Goal: Task Accomplishment & Management: Manage account settings

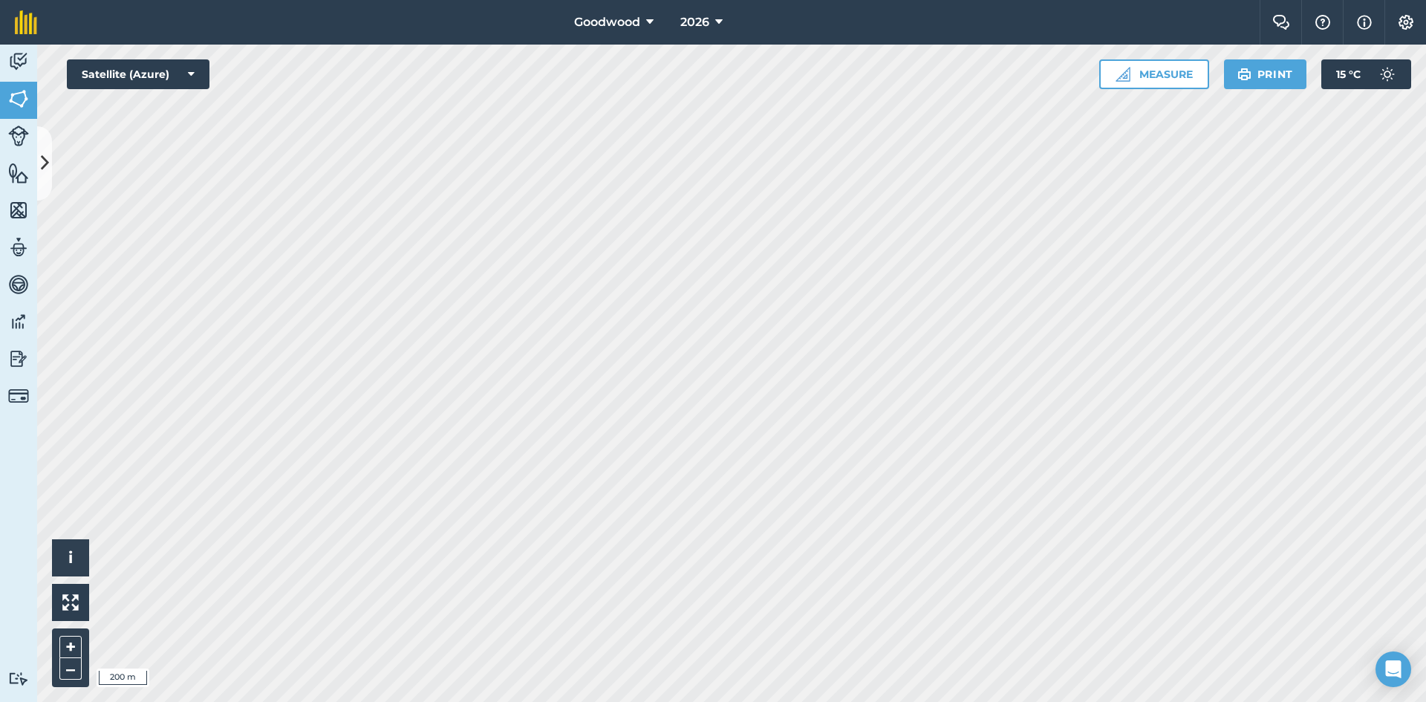
click at [48, 157] on icon at bounding box center [45, 163] width 8 height 26
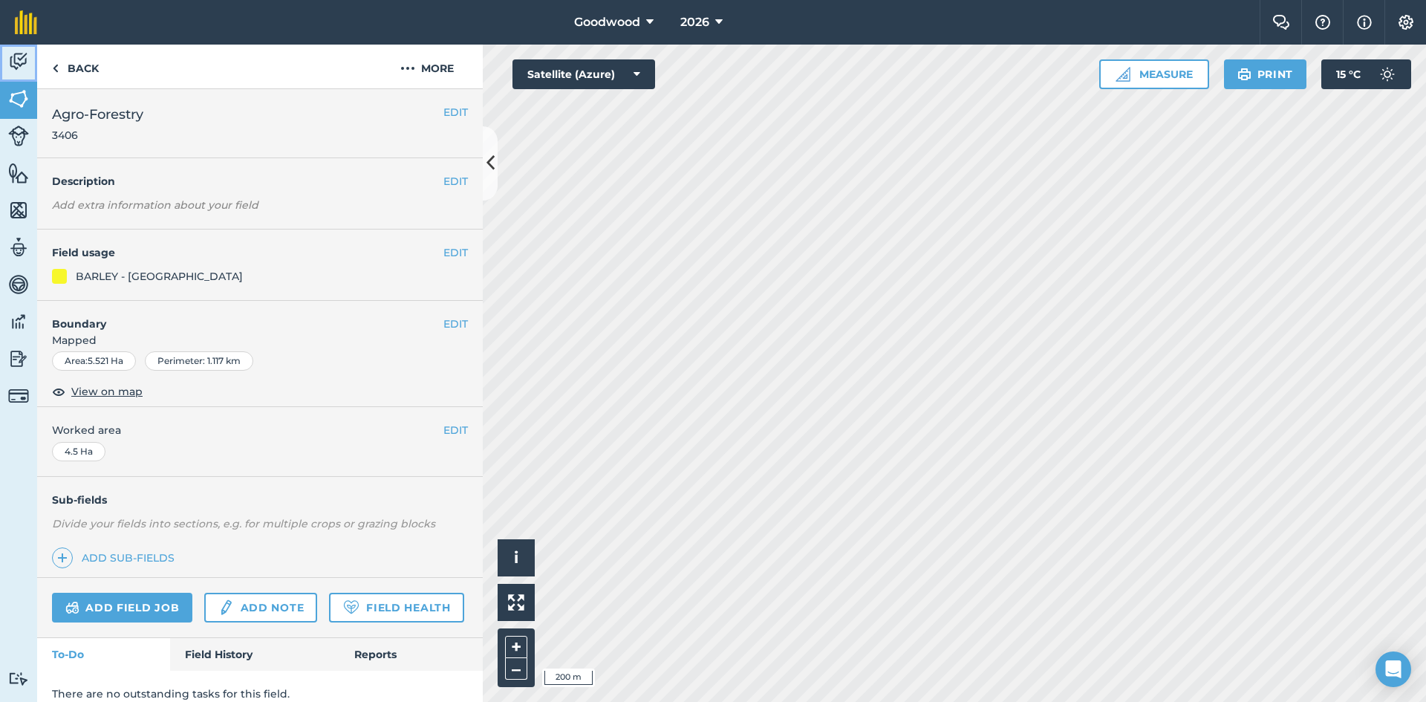
click at [23, 64] on img at bounding box center [18, 62] width 21 height 22
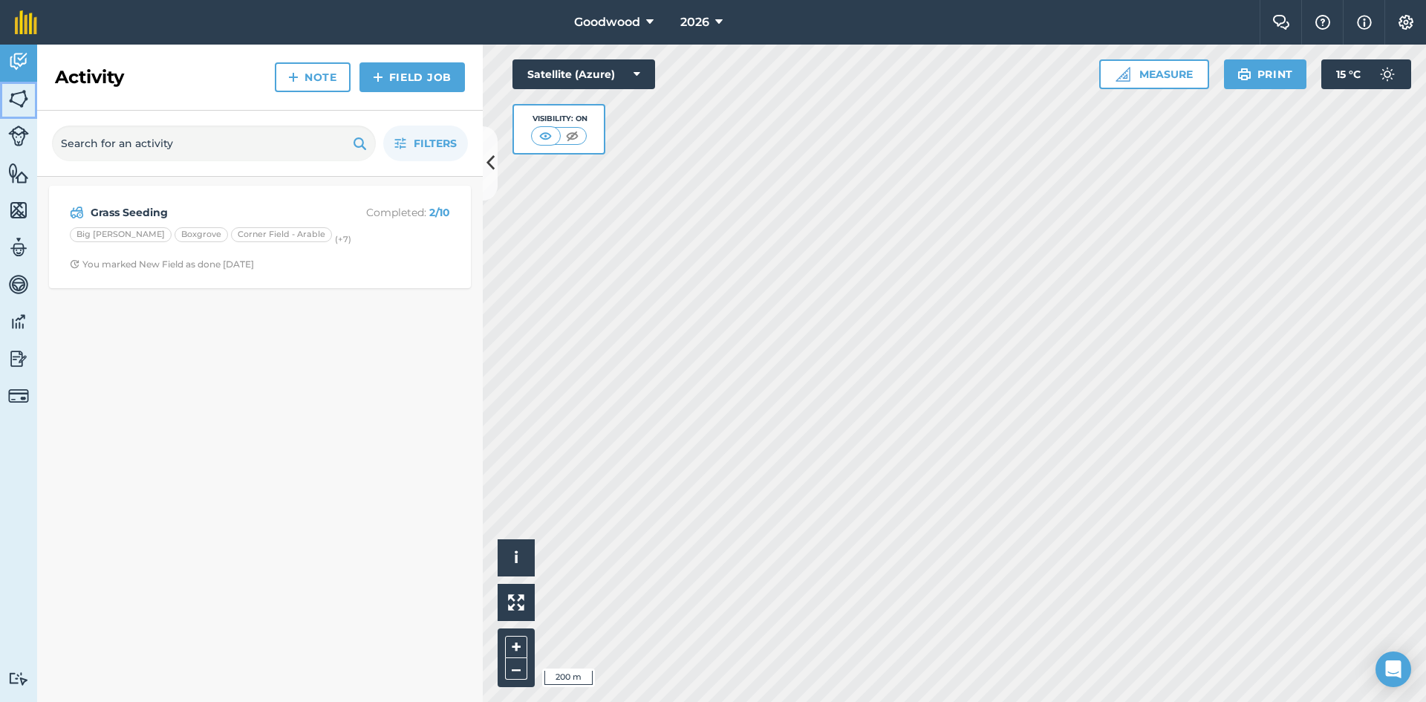
click at [19, 114] on link "Fields" at bounding box center [18, 100] width 37 height 37
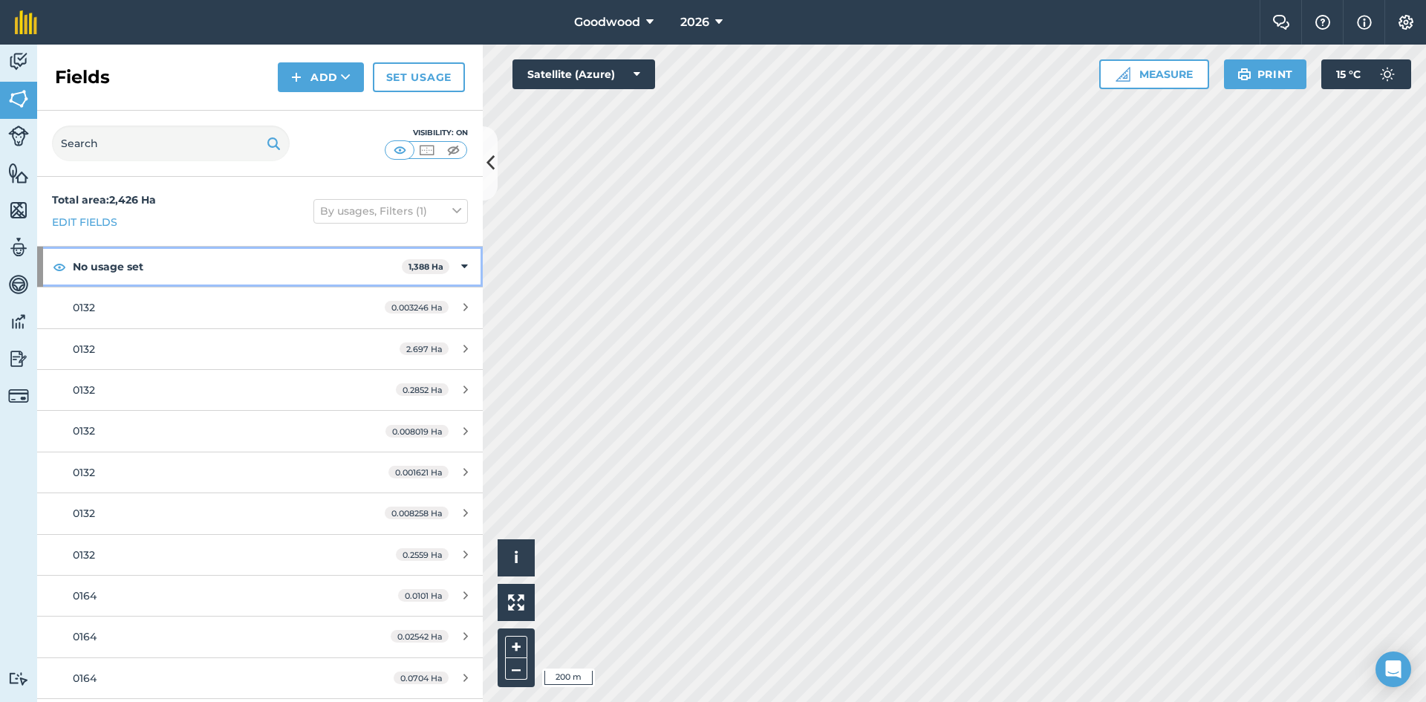
click at [447, 266] on div "No usage set 1,388 Ha" at bounding box center [260, 267] width 446 height 40
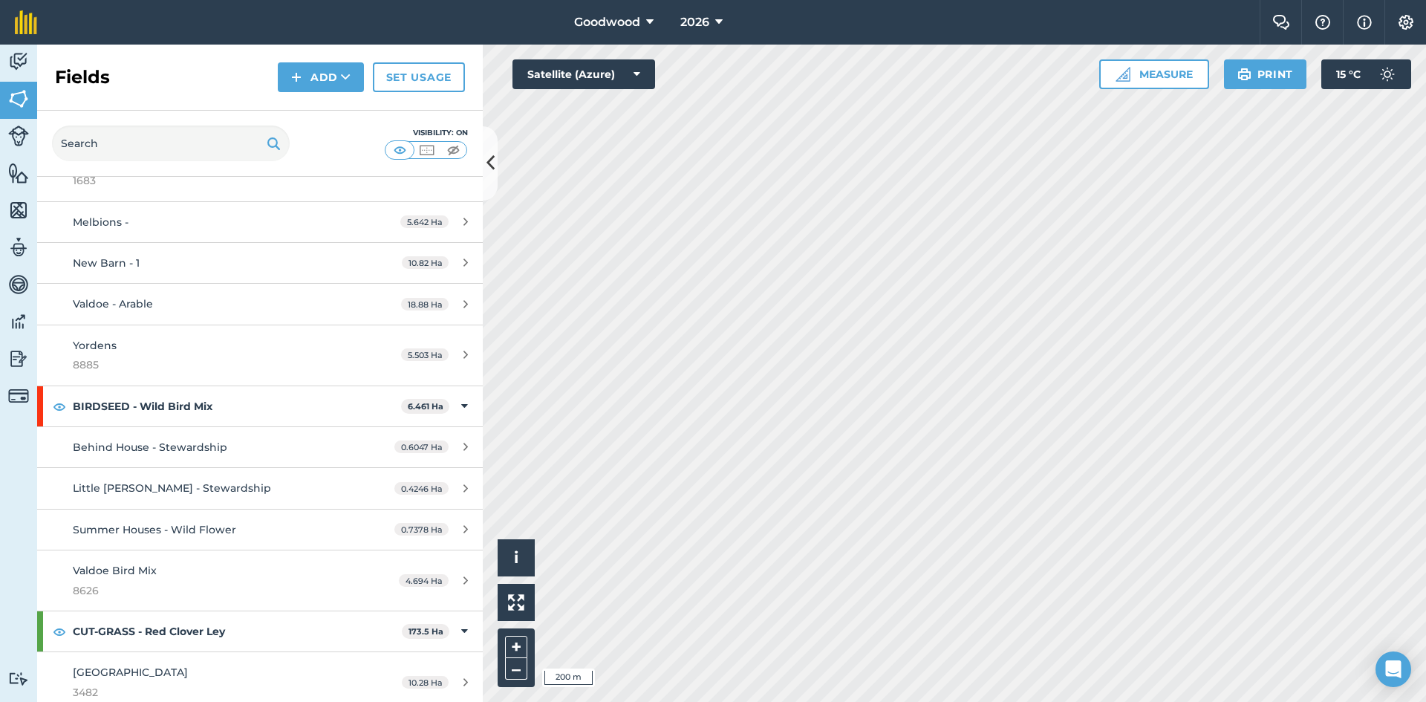
scroll to position [446, 0]
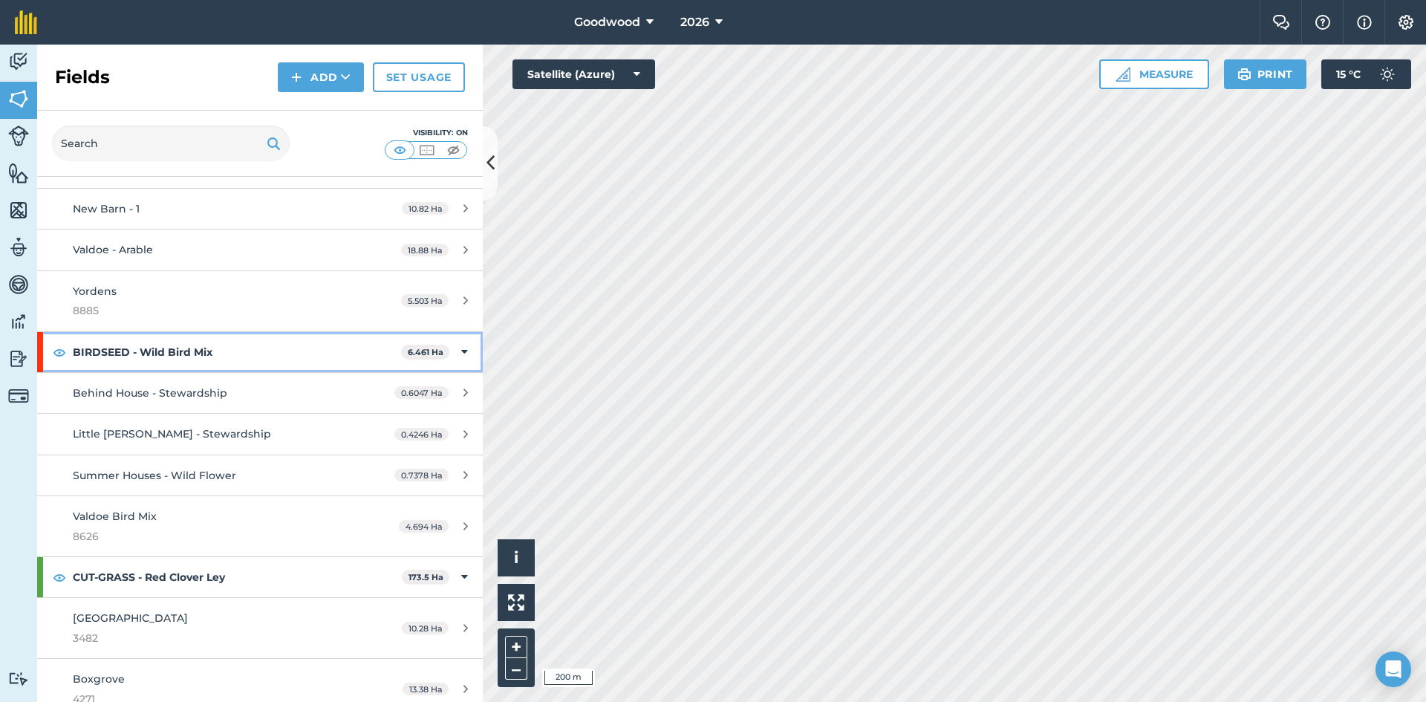
click at [461, 355] on icon at bounding box center [464, 352] width 7 height 16
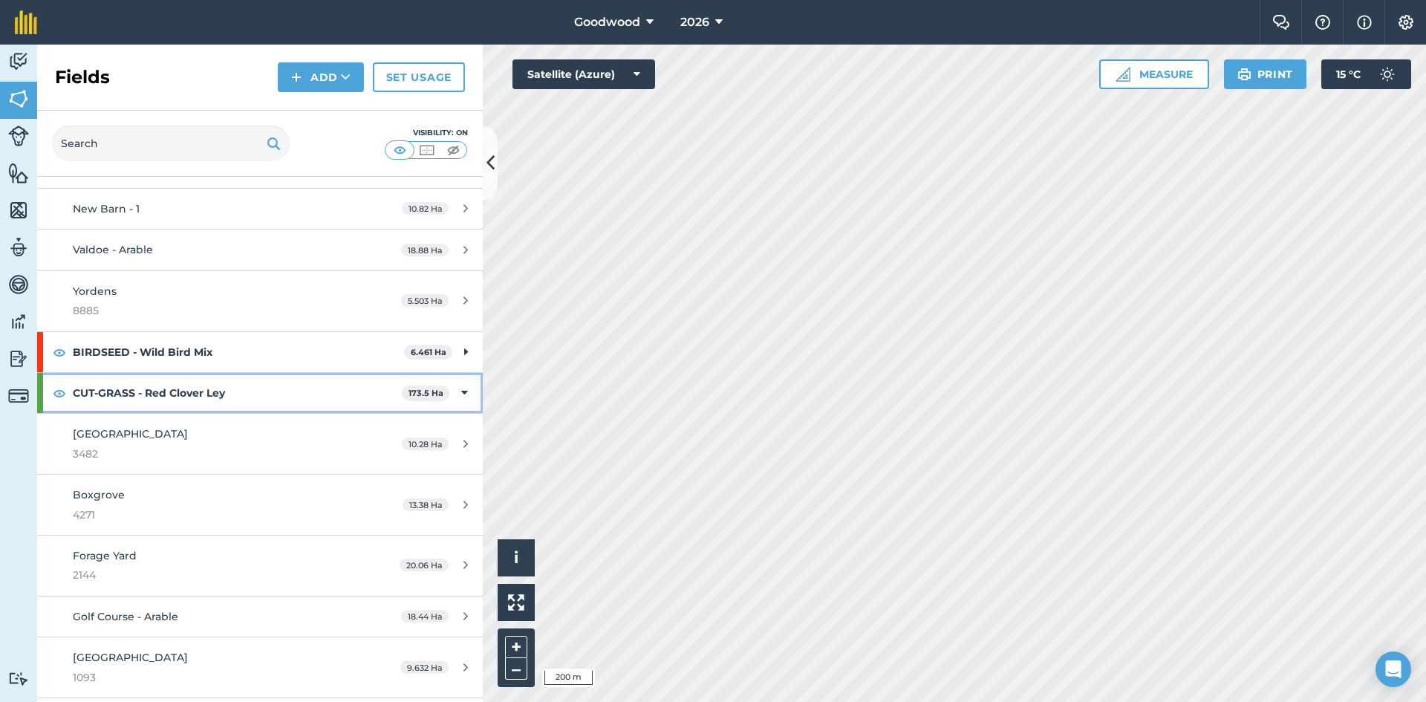
click at [449, 394] on div "CUT-GRASS - Red Clover Ley 173.5 Ha" at bounding box center [260, 393] width 446 height 40
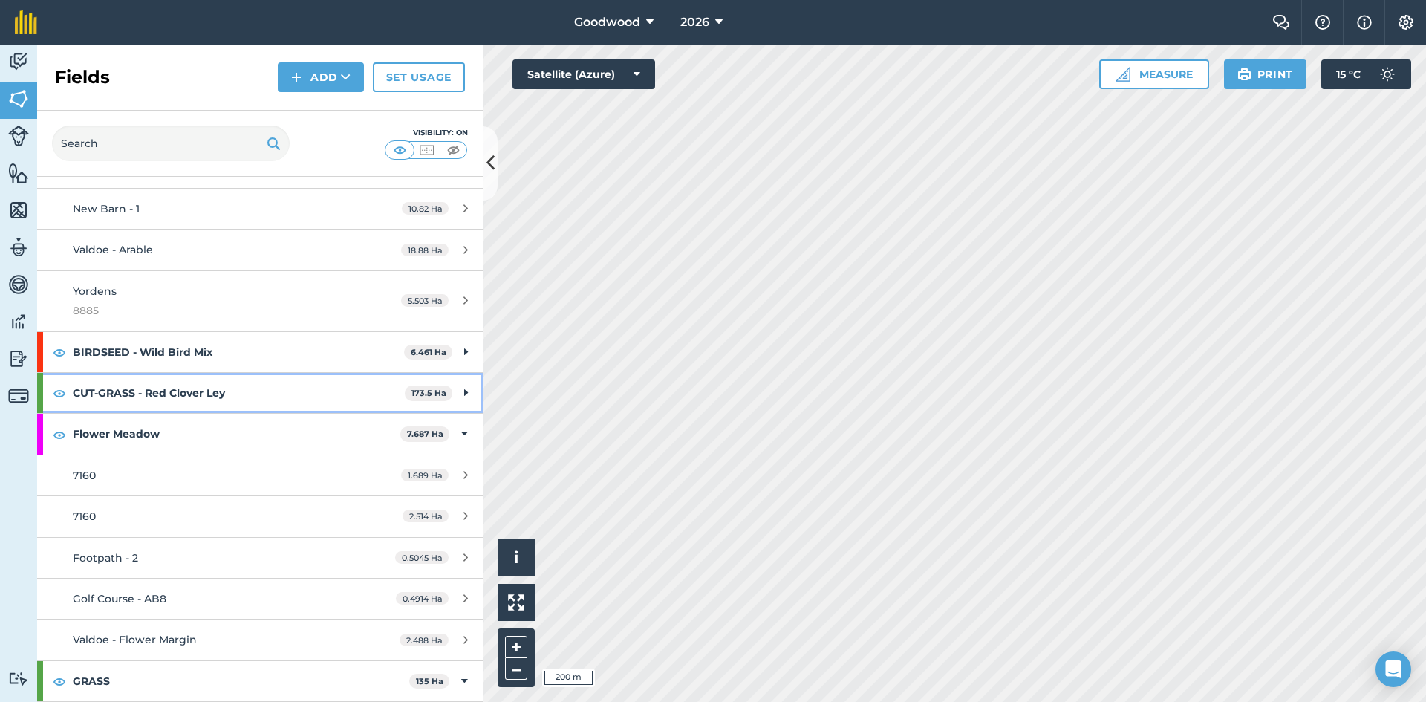
scroll to position [520, 0]
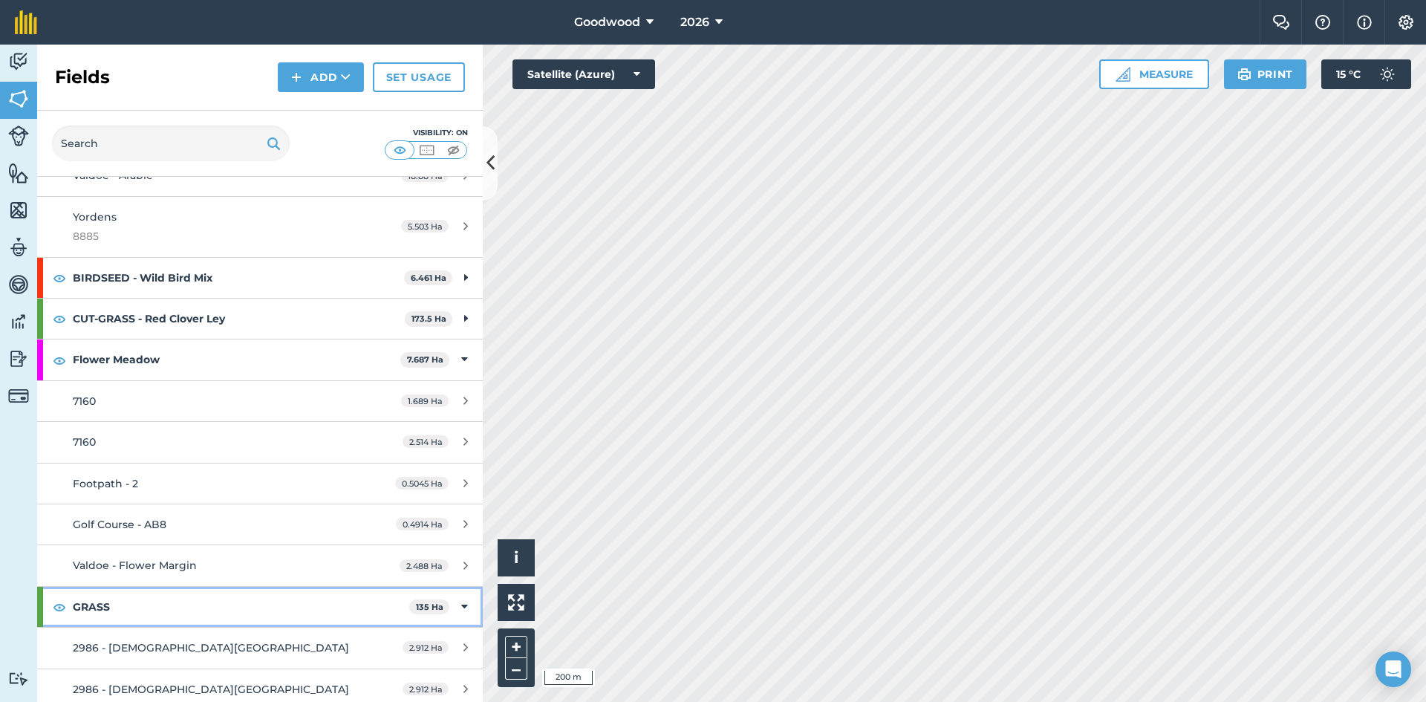
click at [461, 607] on icon at bounding box center [464, 607] width 7 height 16
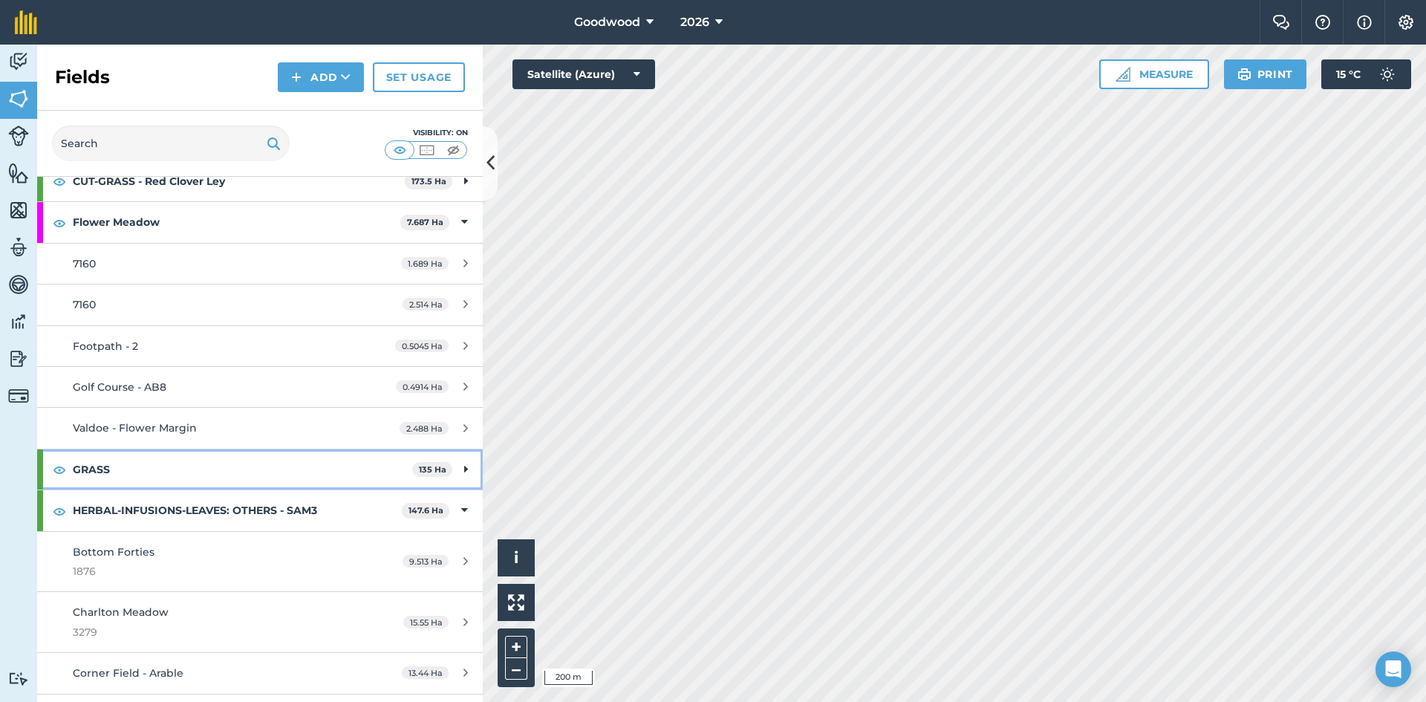
scroll to position [669, 0]
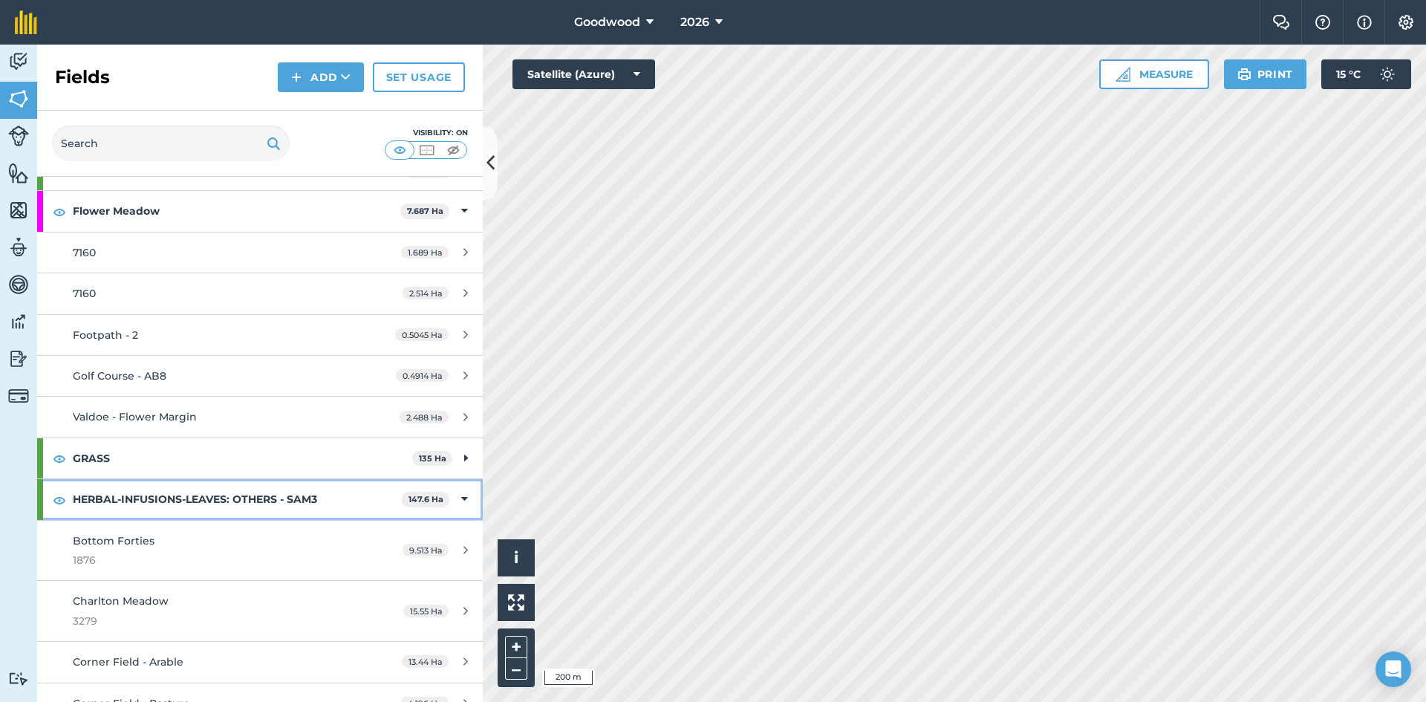
click at [459, 497] on div "HERBAL-INFUSIONS-LEAVES: OTHERS - SAM3 147.6 Ha" at bounding box center [260, 499] width 446 height 40
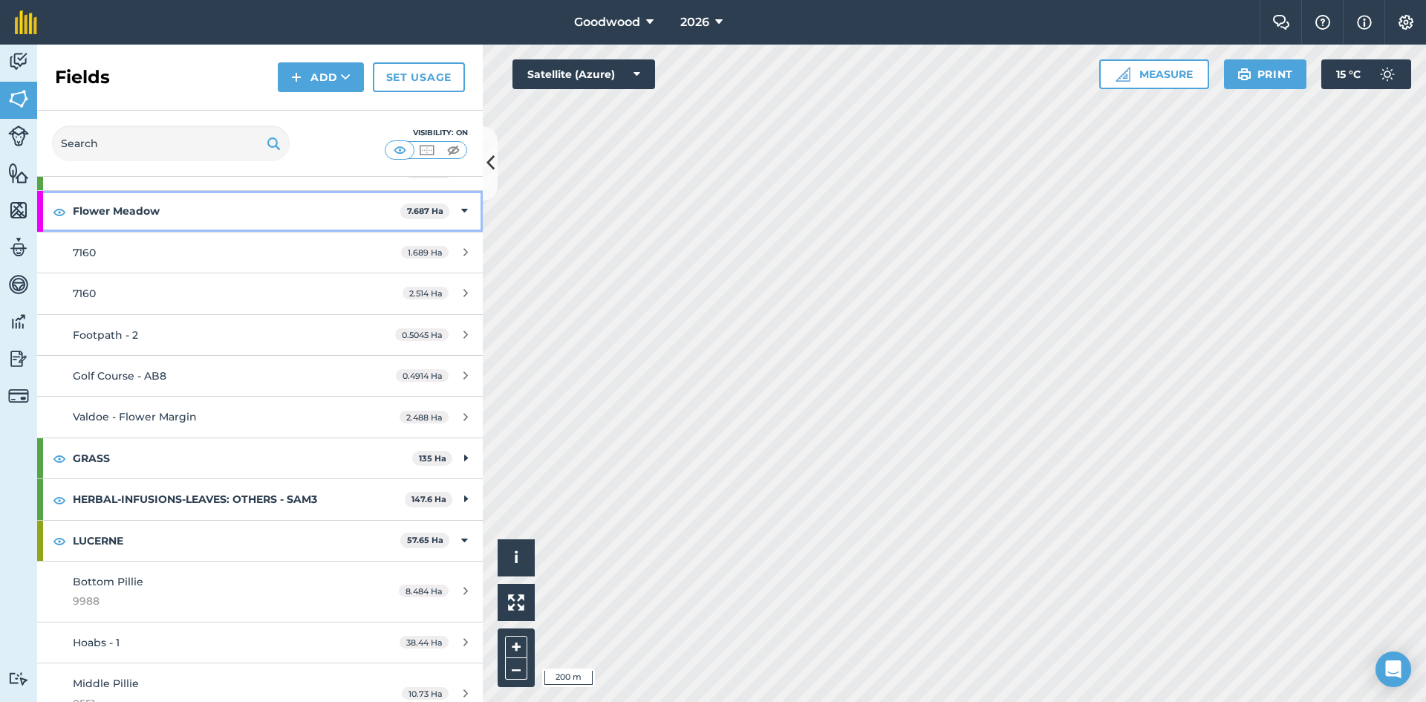
click at [461, 210] on icon at bounding box center [464, 211] width 7 height 16
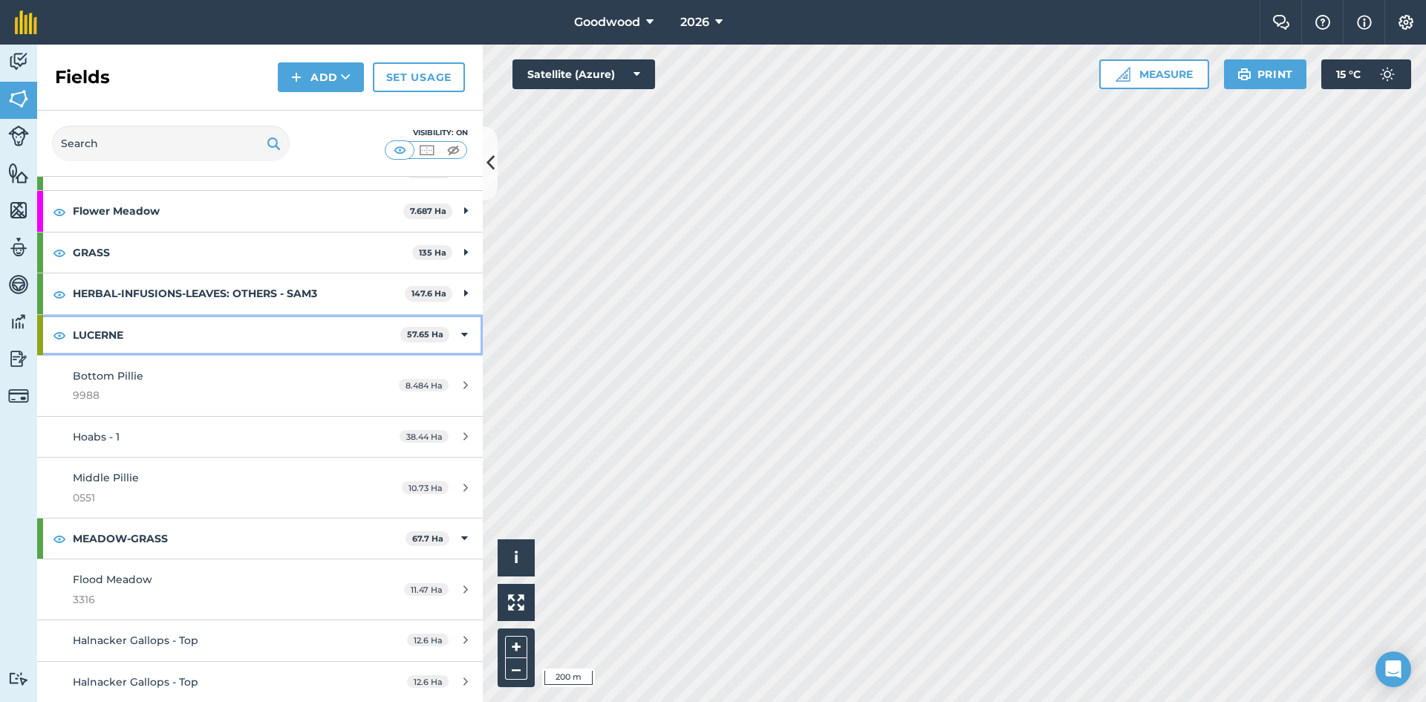
click at [454, 321] on div "LUCERNE 57.65 Ha" at bounding box center [260, 335] width 446 height 40
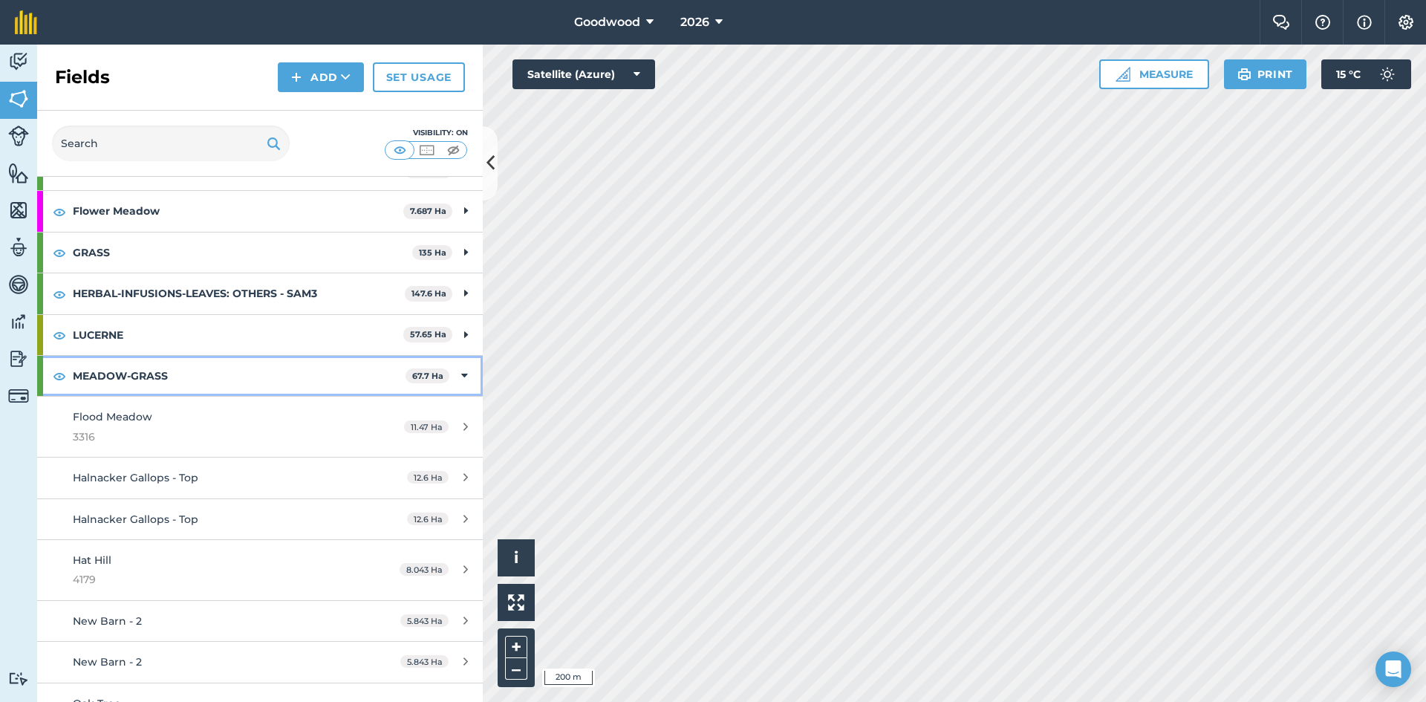
click at [458, 376] on div "MEADOW-GRASS 67.7 Ha" at bounding box center [260, 376] width 446 height 40
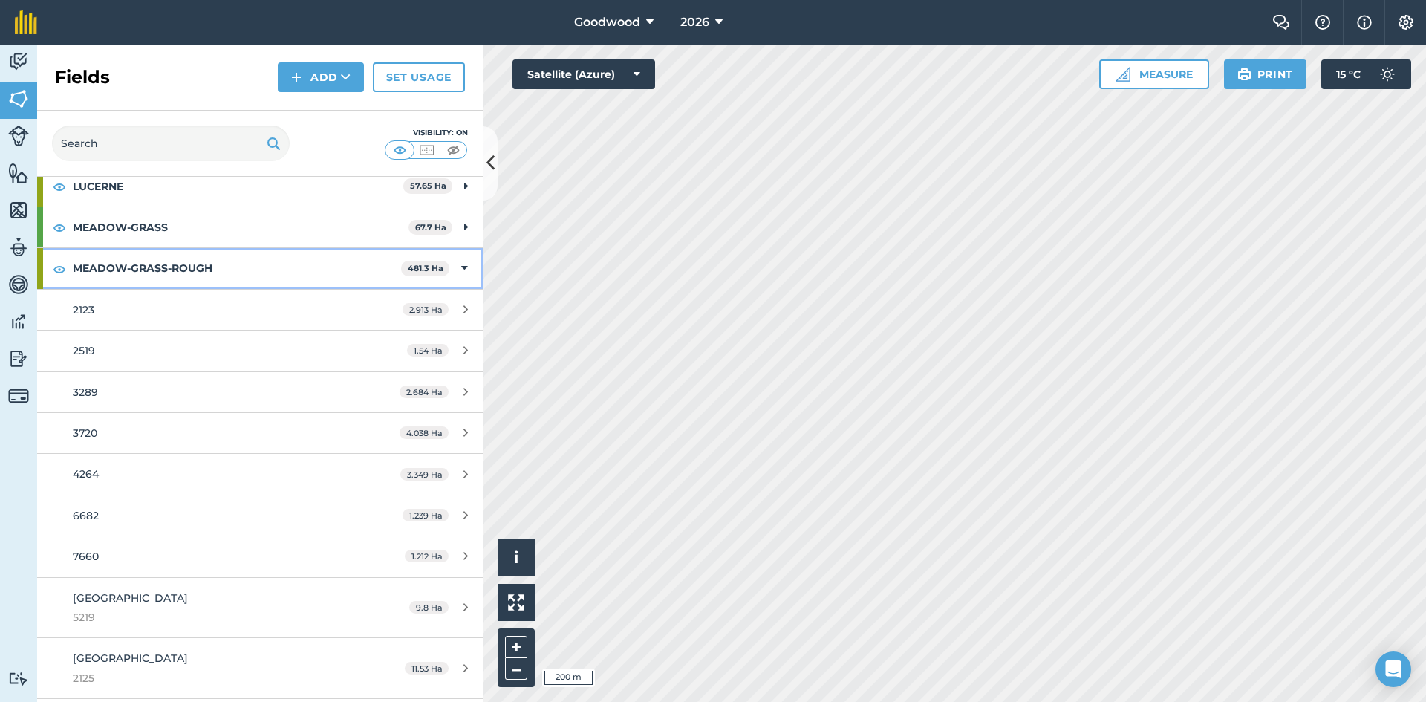
click at [461, 274] on icon at bounding box center [464, 268] width 7 height 16
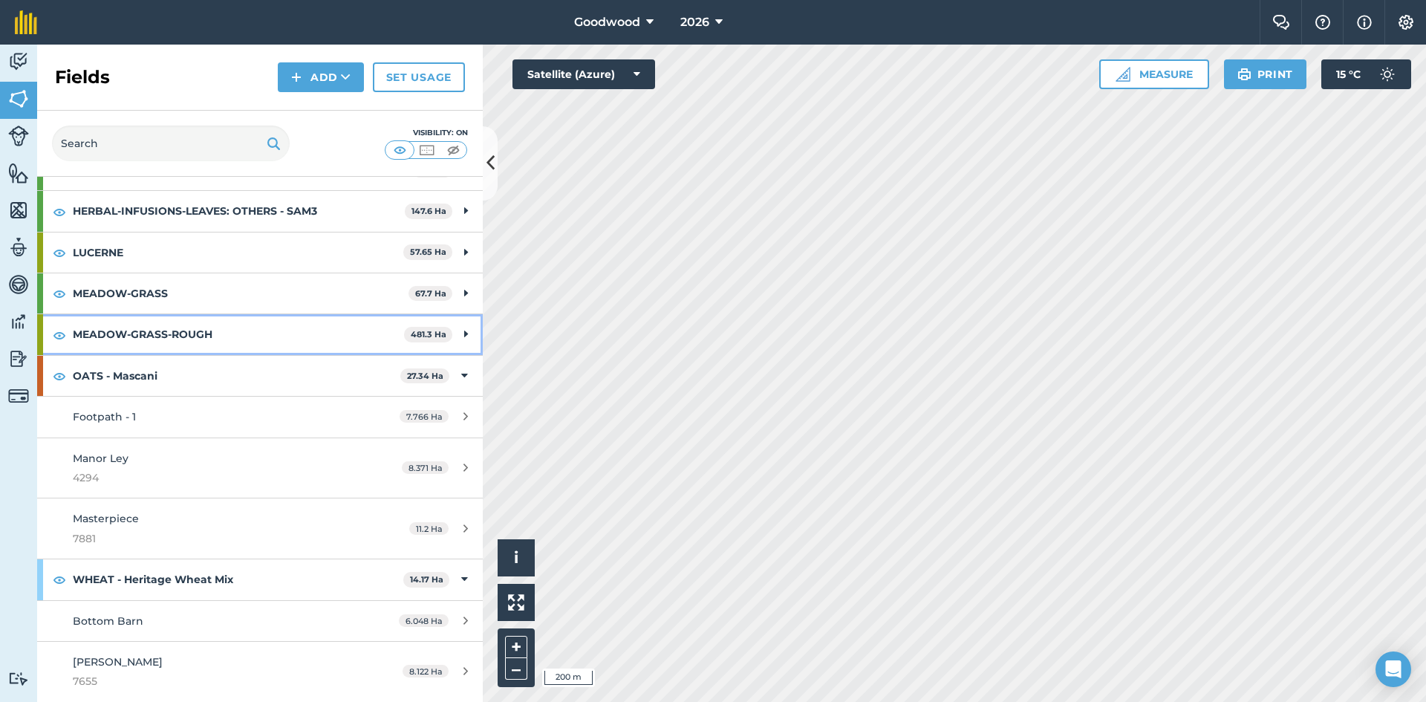
scroll to position [751, 0]
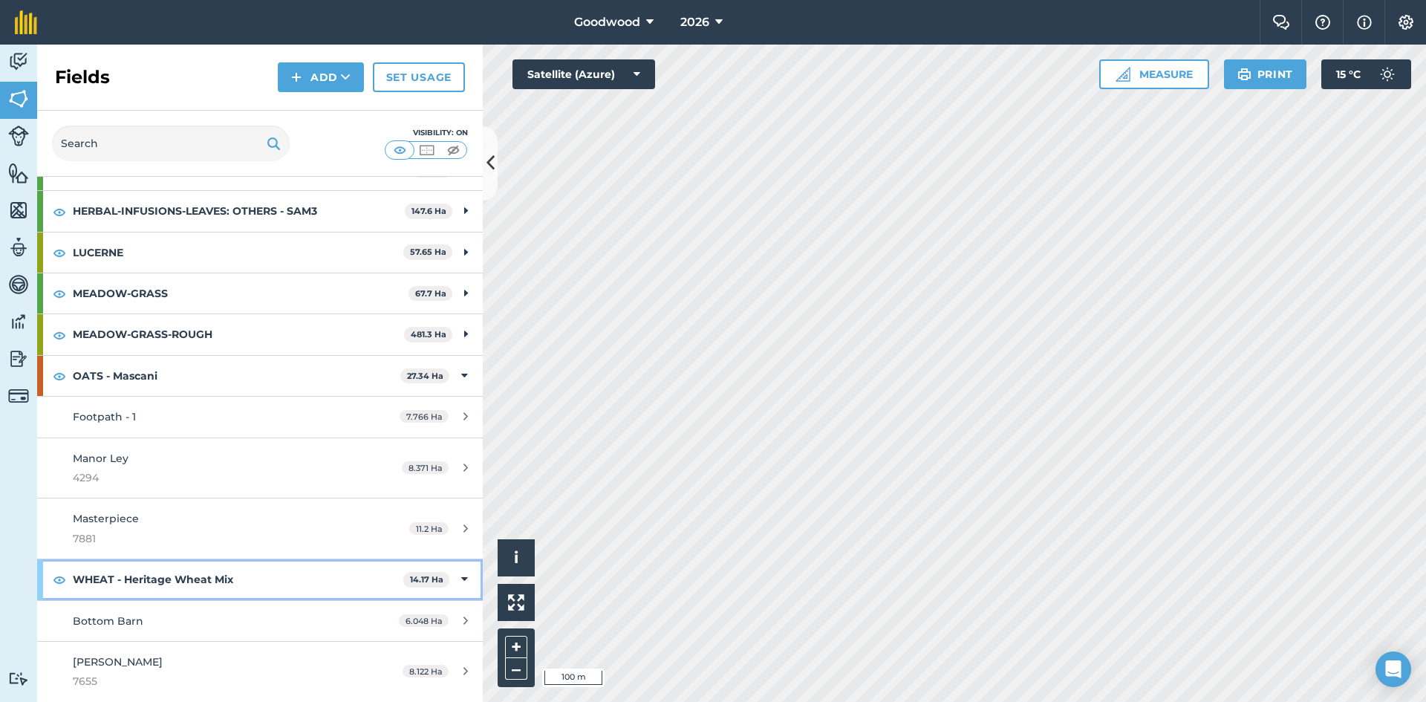
click at [270, 566] on strong "WHEAT - Heritage Wheat Mix" at bounding box center [238, 579] width 331 height 40
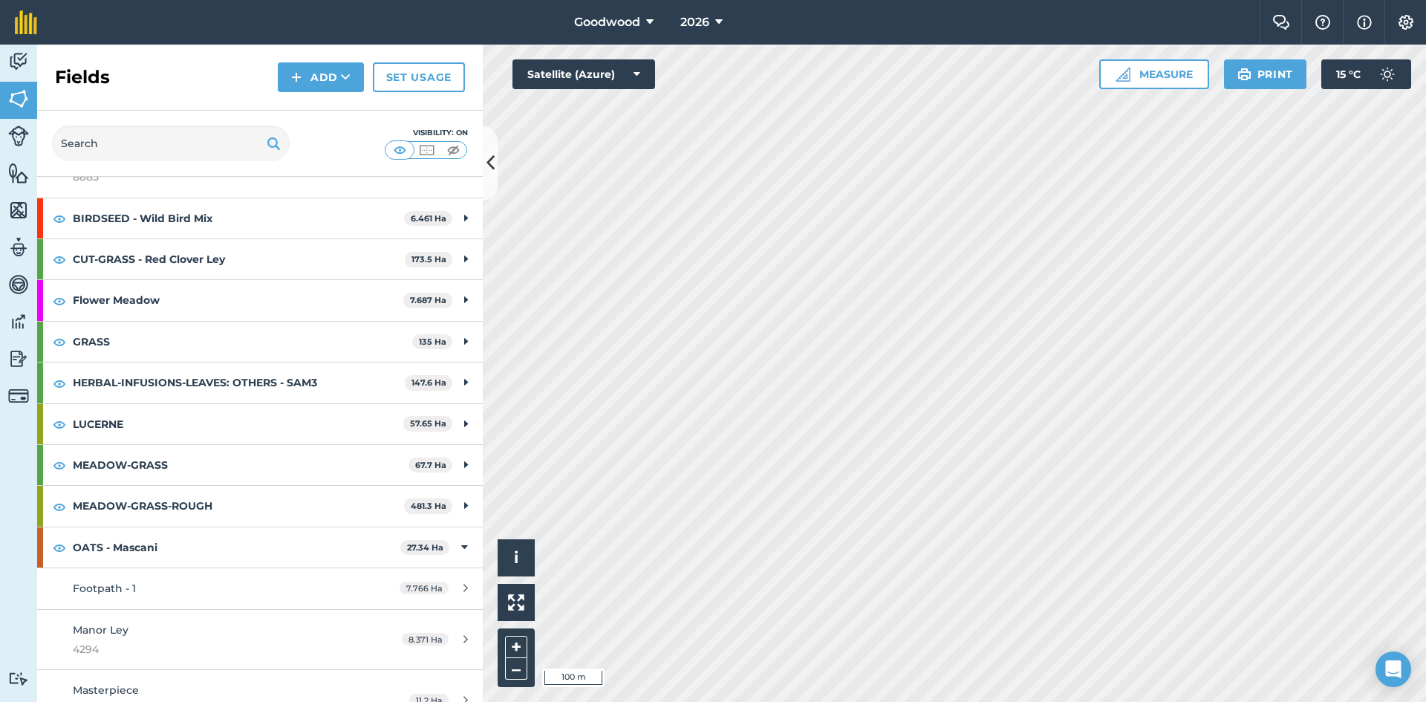
scroll to position [649, 0]
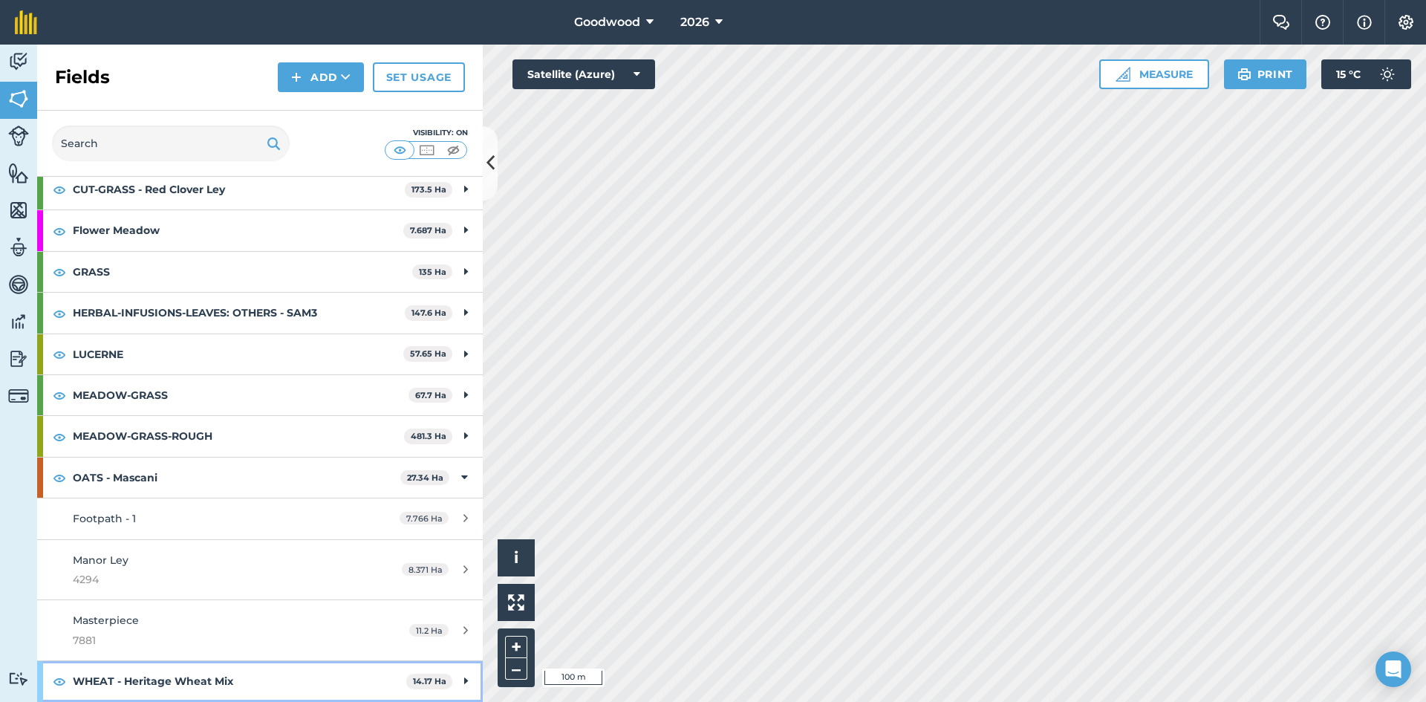
click at [444, 680] on div "WHEAT - Heritage Wheat Mix 14.17 Ha" at bounding box center [260, 681] width 446 height 40
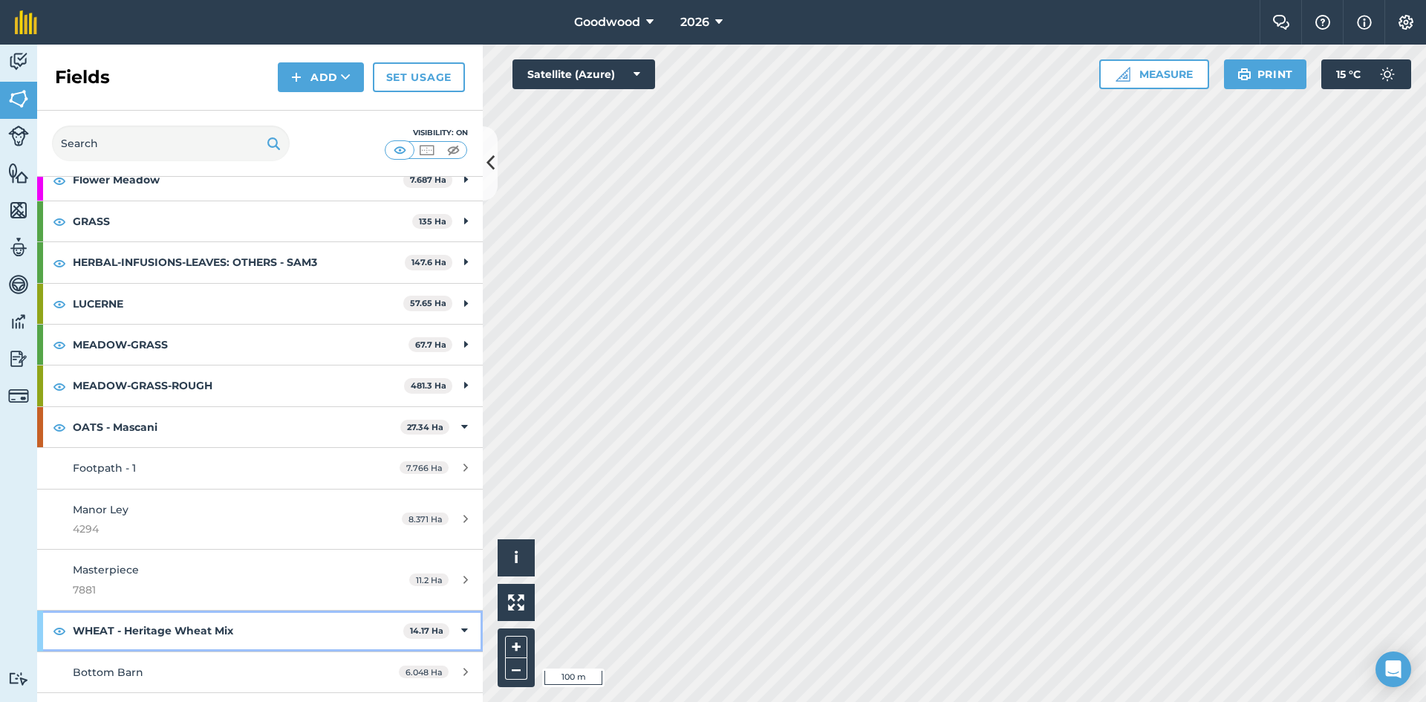
scroll to position [751, 0]
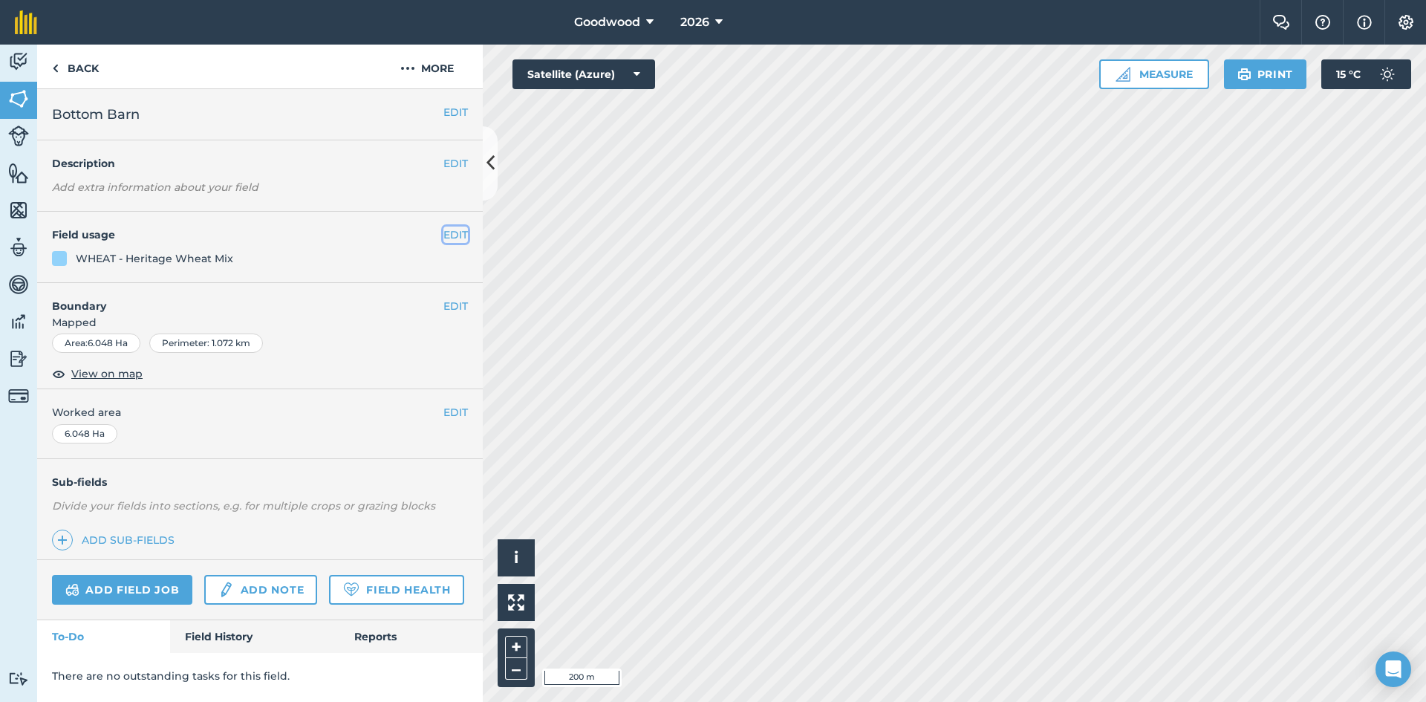
click at [455, 231] on button "EDIT" at bounding box center [455, 235] width 25 height 16
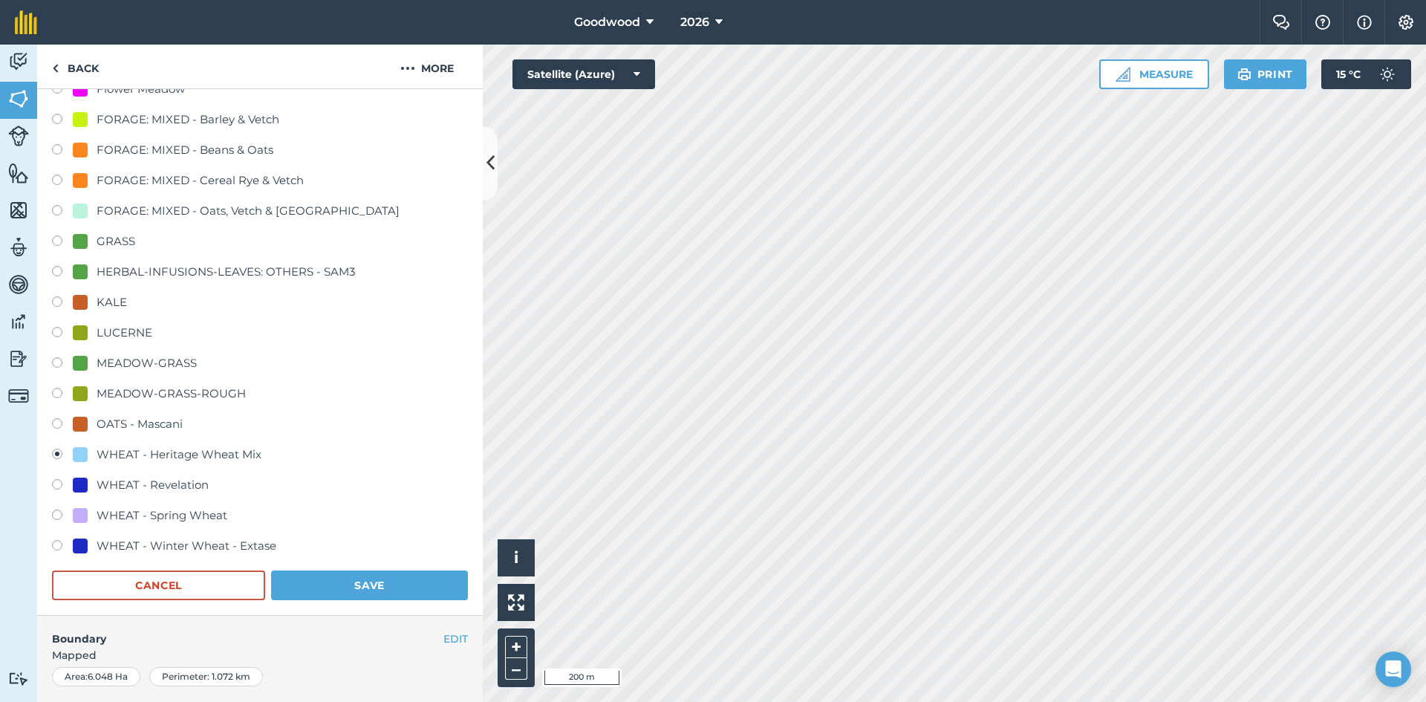
scroll to position [223, 0]
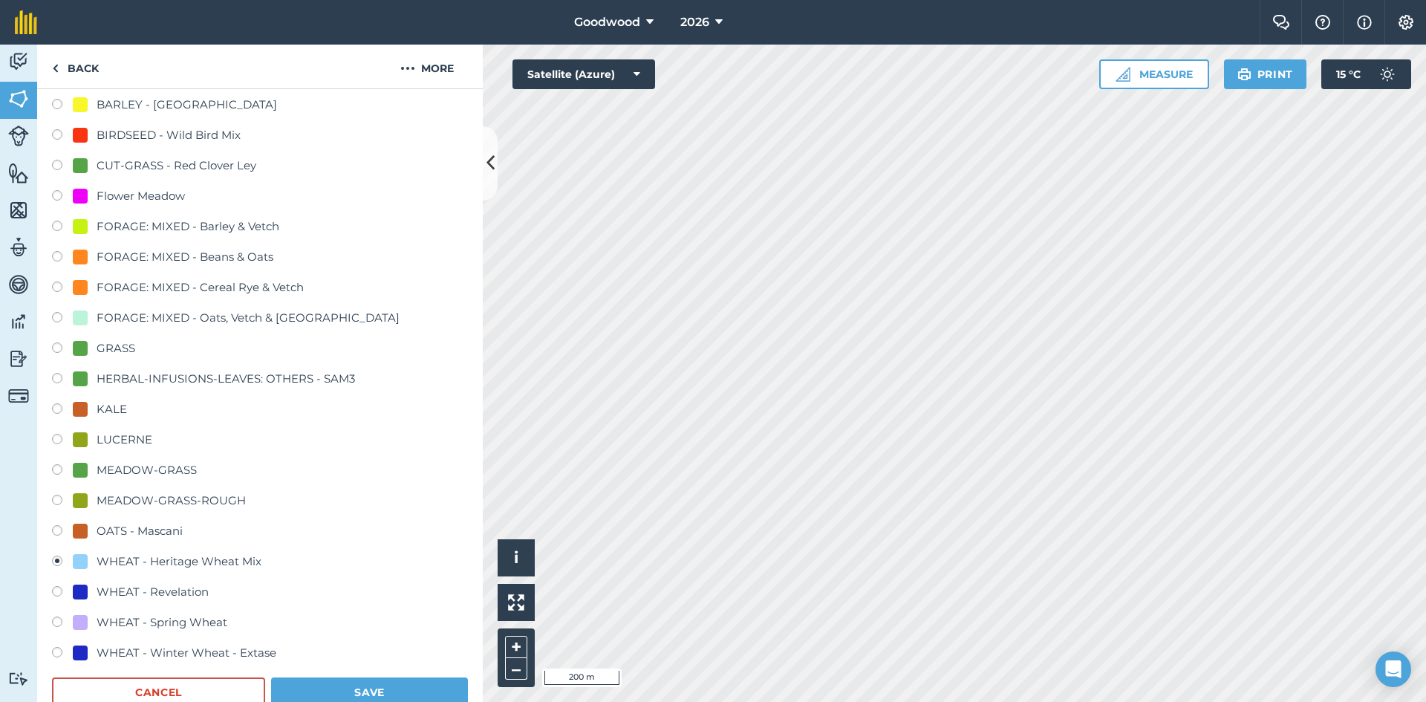
click at [65, 103] on label at bounding box center [62, 106] width 21 height 15
radio input "true"
radio input "false"
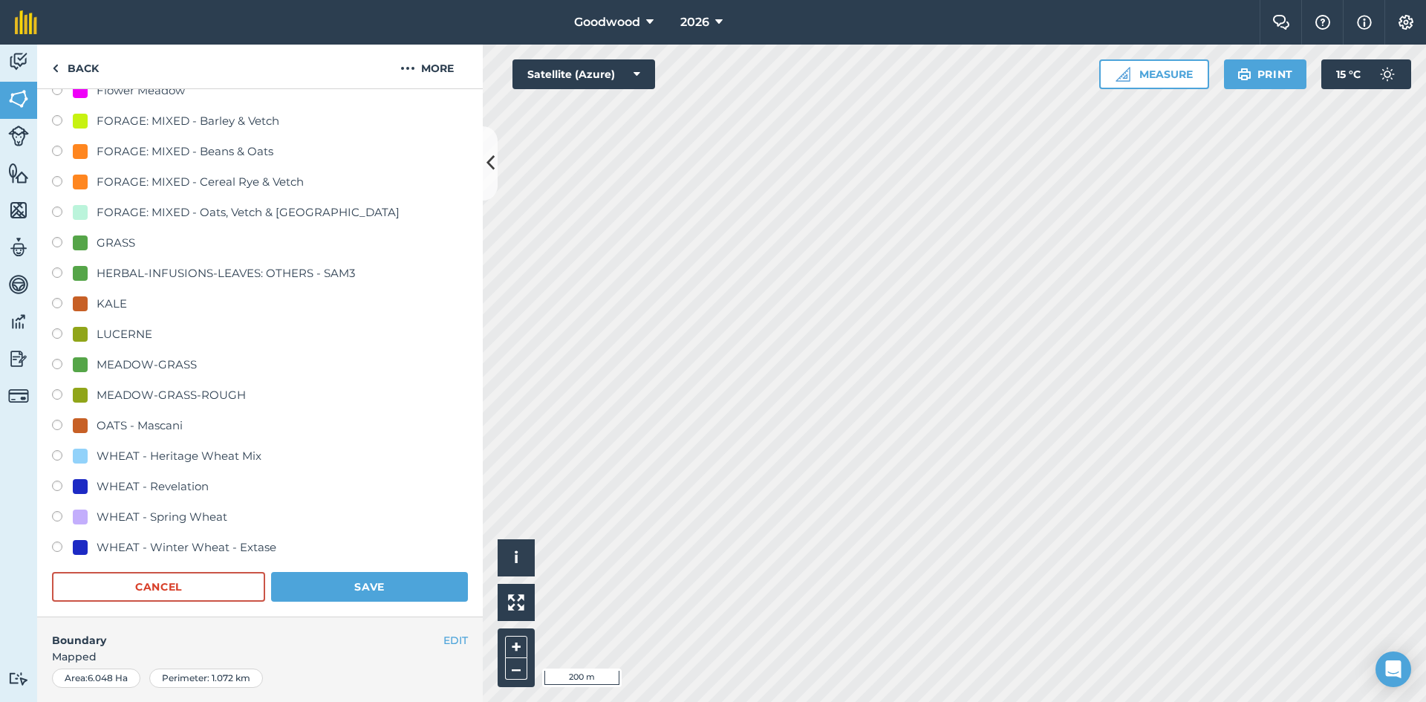
scroll to position [520, 0]
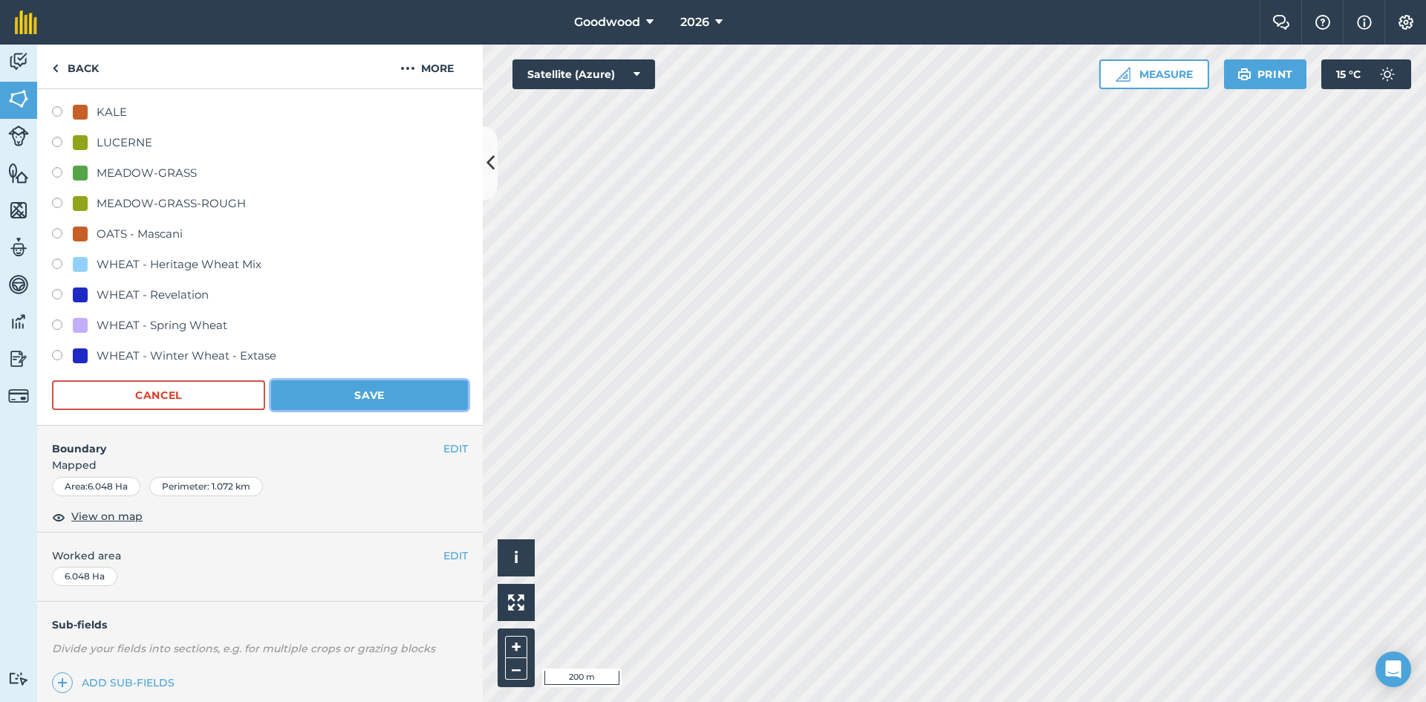
click at [363, 394] on button "Save" at bounding box center [369, 395] width 197 height 30
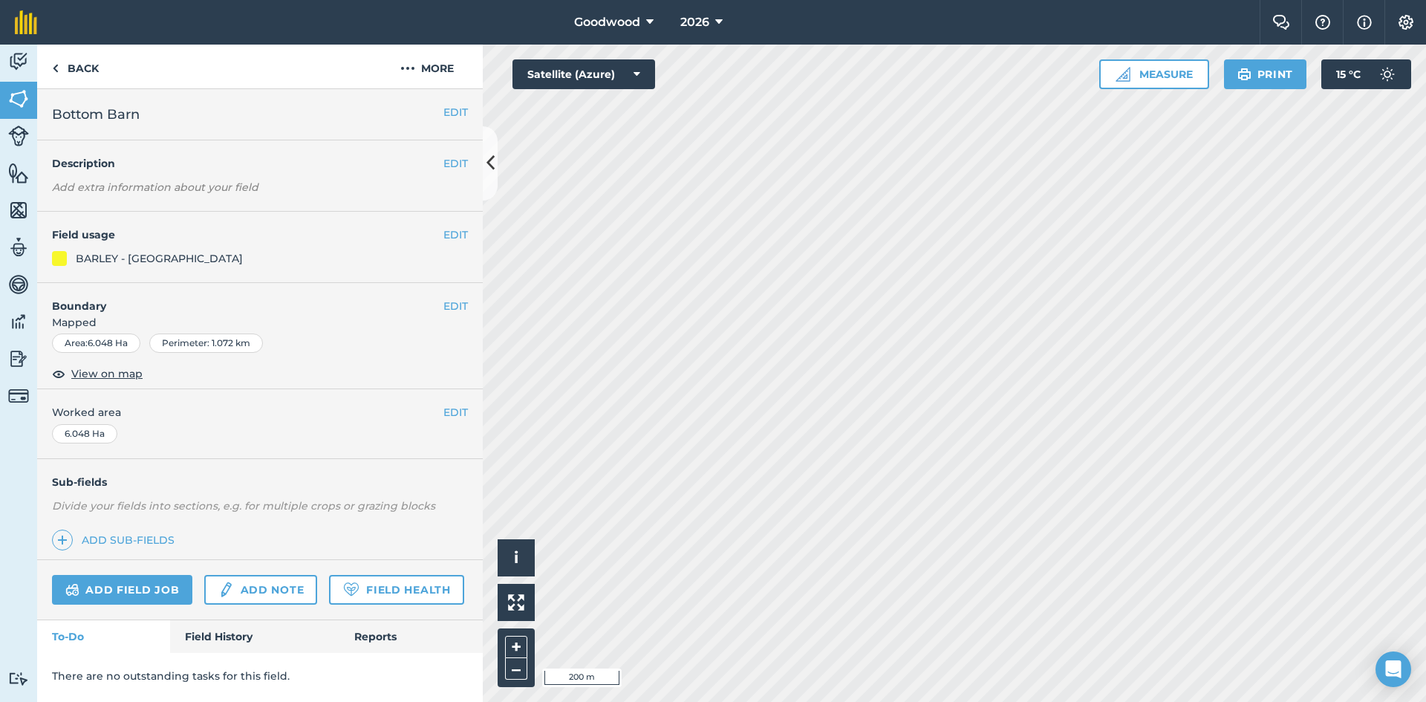
scroll to position [0, 0]
click at [491, 174] on icon at bounding box center [491, 163] width 8 height 26
